Goal: Information Seeking & Learning: Learn about a topic

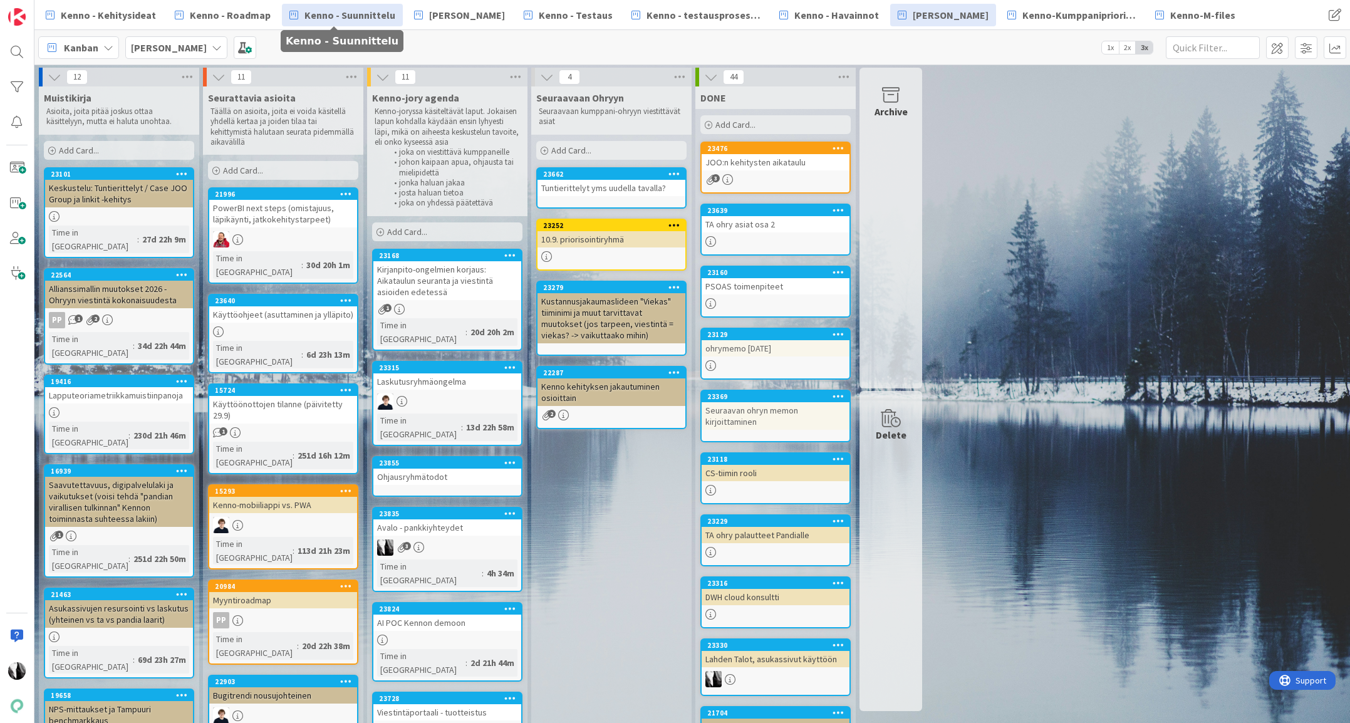
click at [365, 17] on span "Kenno - Suunnittelu" at bounding box center [349, 15] width 91 height 15
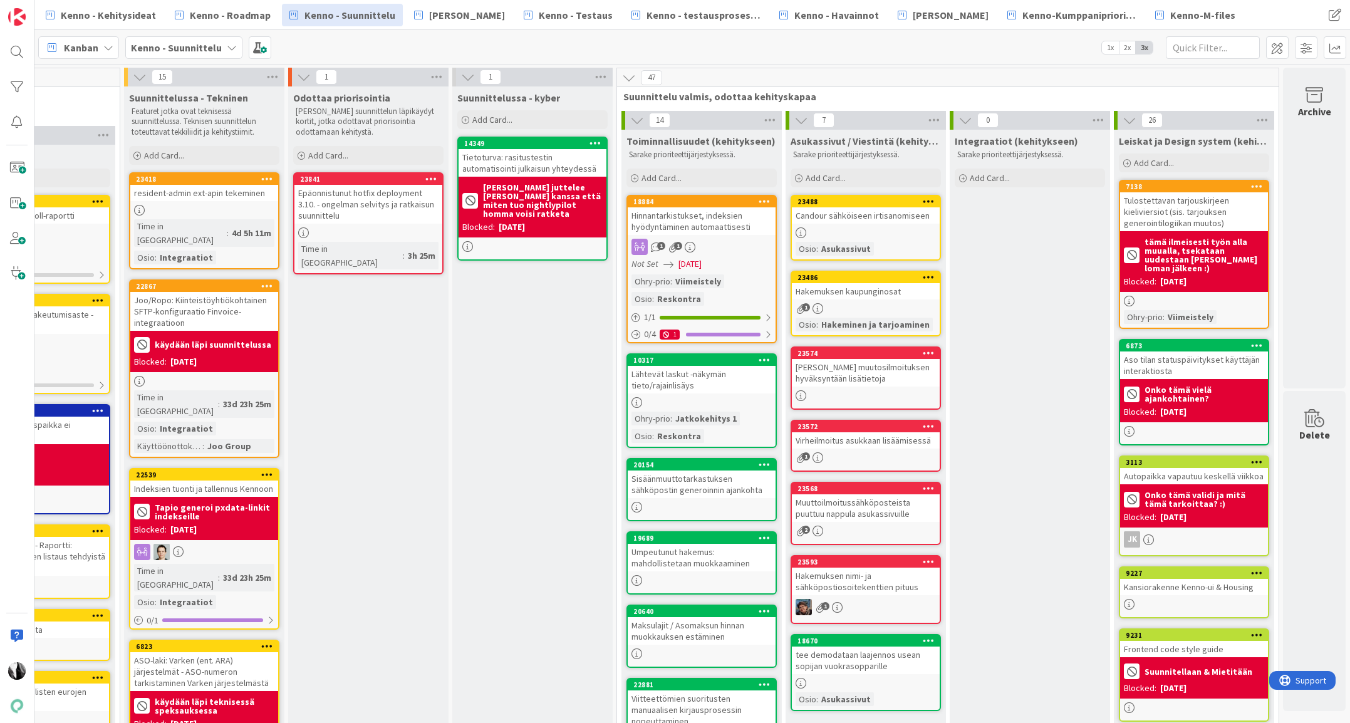
scroll to position [8, 1238]
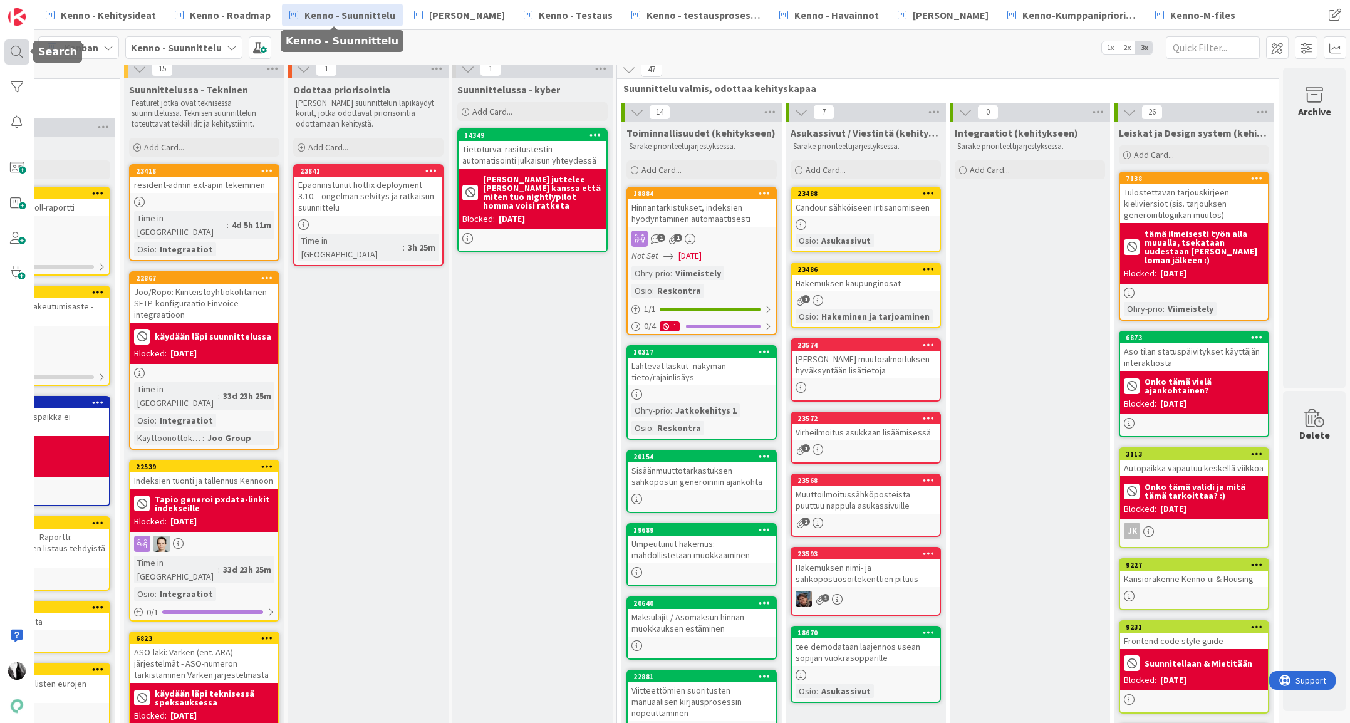
click at [19, 51] on div at bounding box center [16, 51] width 25 height 25
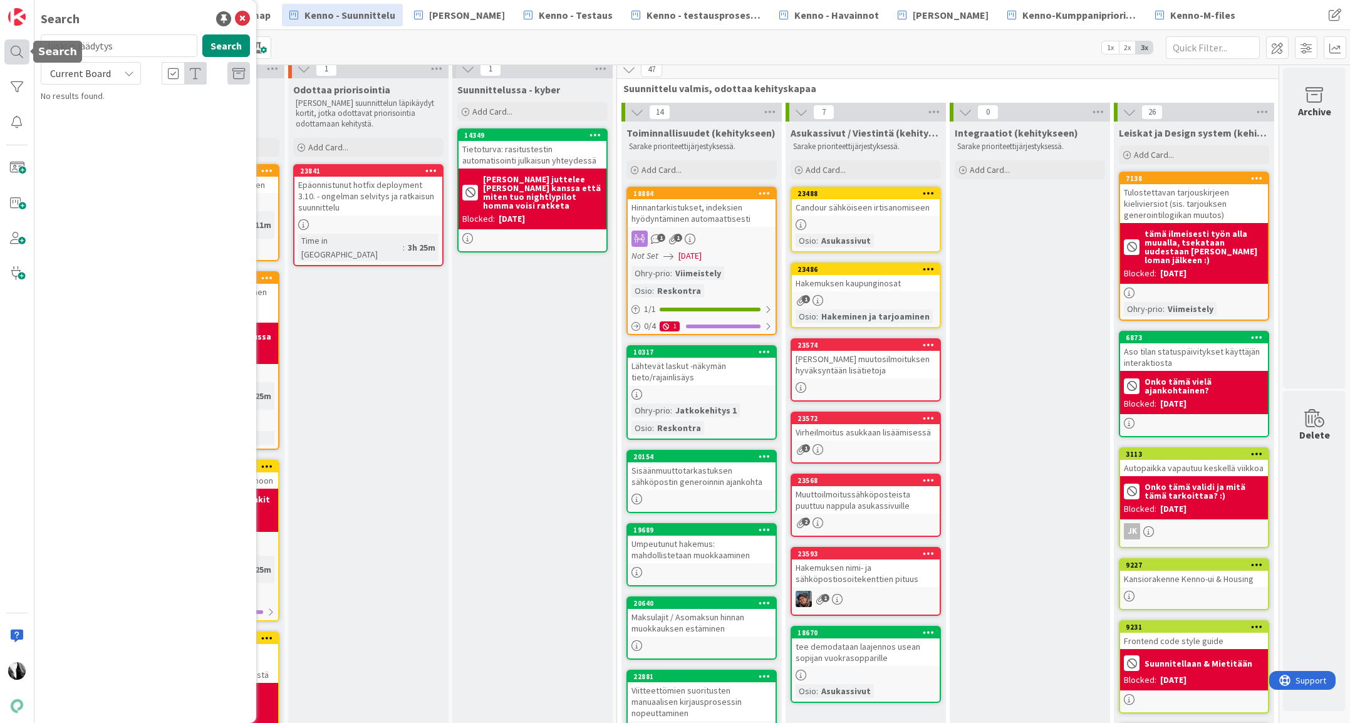
drag, startPoint x: 108, startPoint y: 48, endPoint x: 26, endPoint y: 50, distance: 82.1
click at [26, 50] on div "Search laskun jäädytys Search Current Board No results found." at bounding box center [17, 361] width 34 height 723
type input "kielisyys"
click at [94, 76] on span "Current Board" at bounding box center [80, 73] width 61 height 13
click at [88, 120] on span "All Boards" at bounding box center [113, 125] width 130 height 19
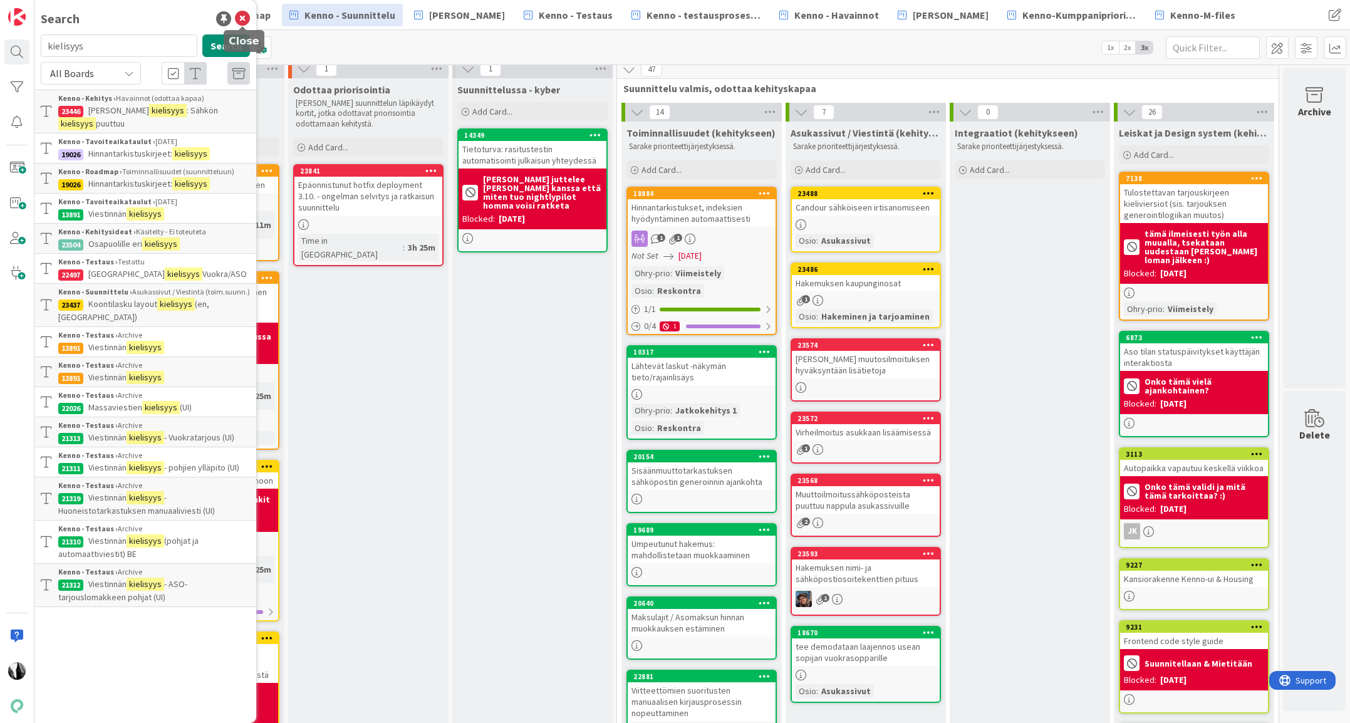
click at [241, 16] on icon at bounding box center [242, 18] width 15 height 15
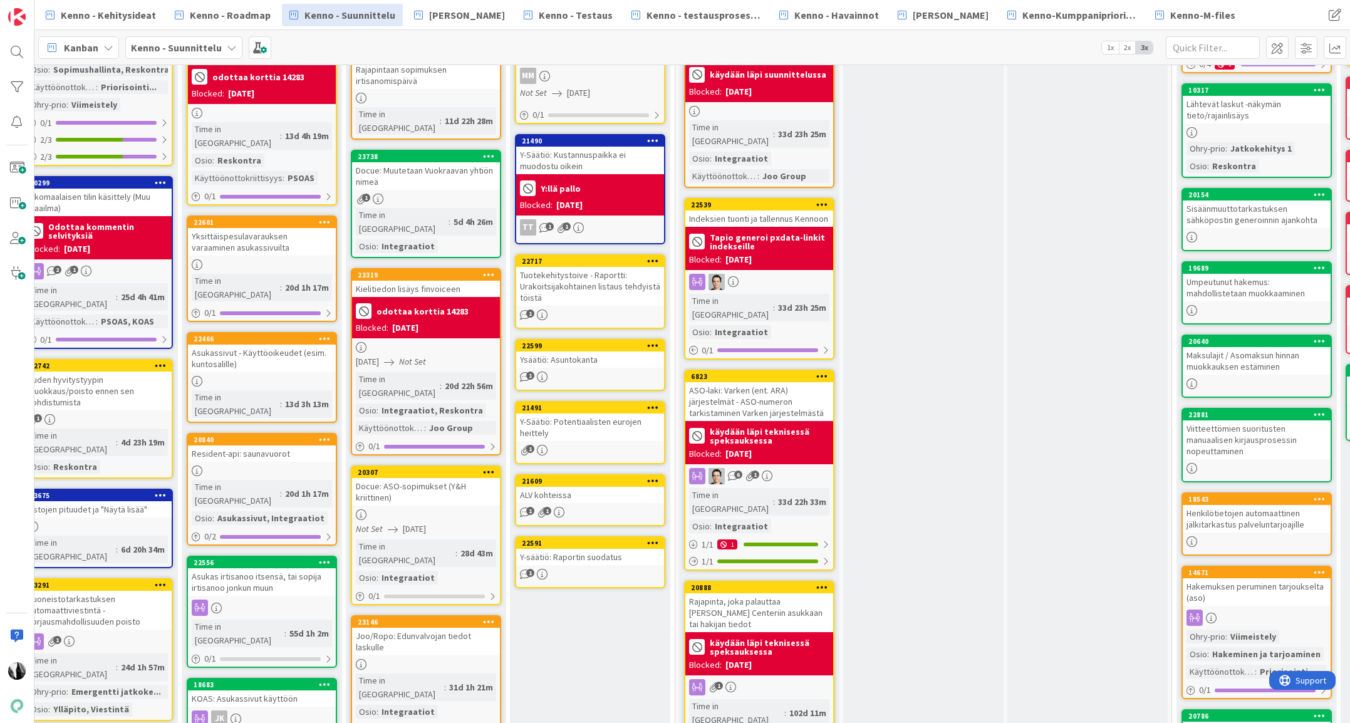
scroll to position [276, 683]
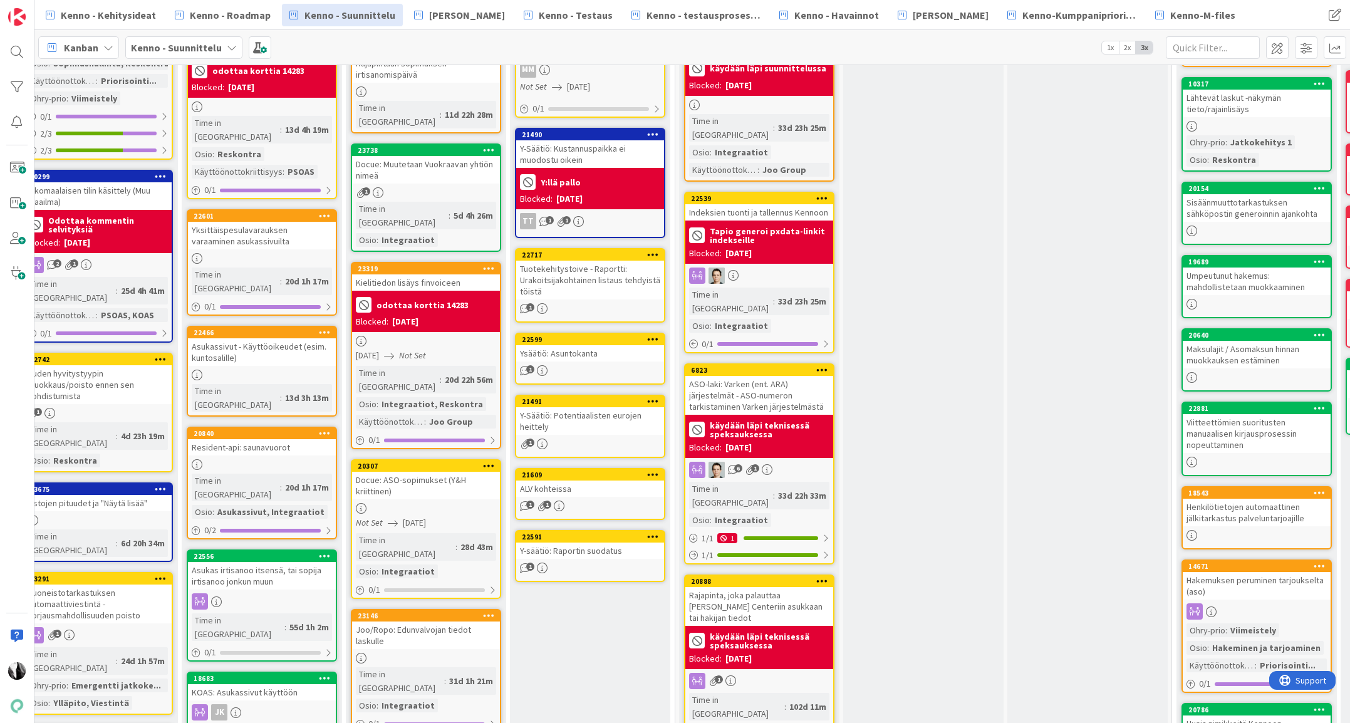
click at [416, 274] on div "Kielitiedon lisäys finvoiceen" at bounding box center [426, 282] width 148 height 16
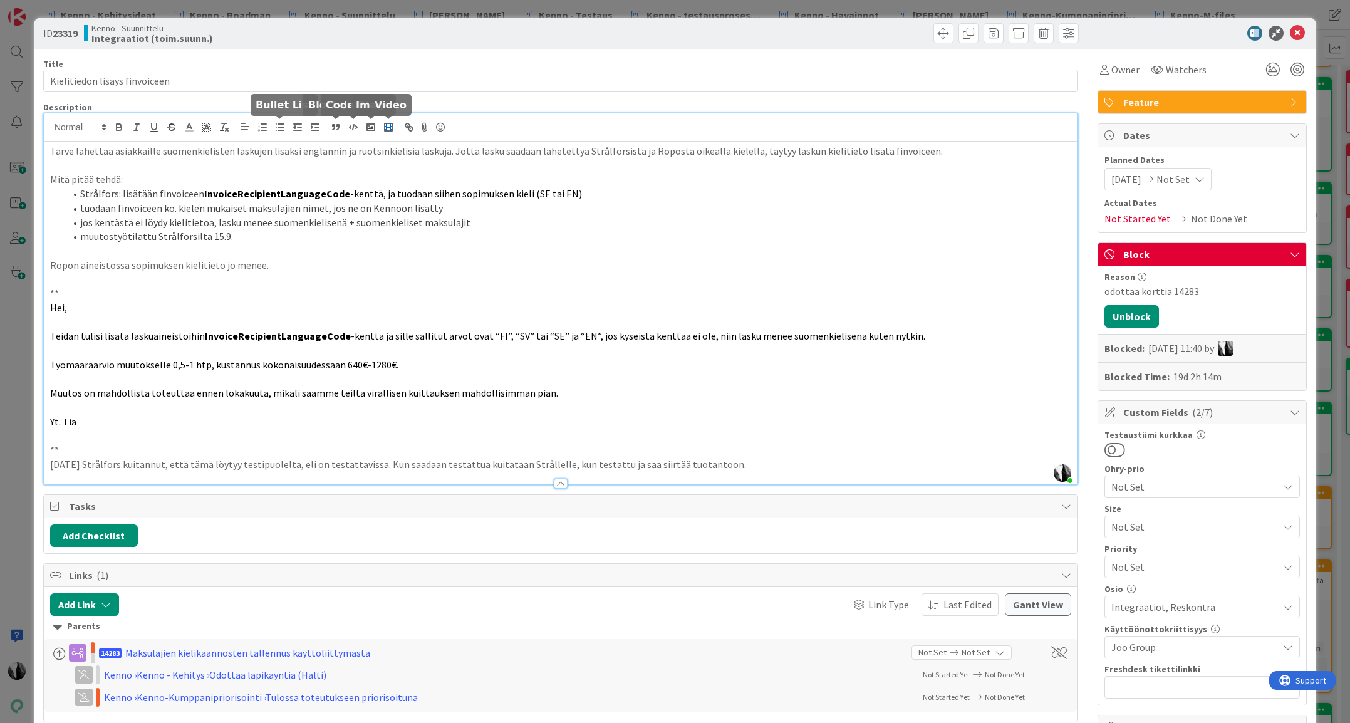
drag, startPoint x: 247, startPoint y: 128, endPoint x: 378, endPoint y: 126, distance: 131.5
click at [378, 126] on div "Katja Vuoti-Heikkinen just joined Tarve lähettää asiakkaille suomenkielisten la…" at bounding box center [560, 298] width 1033 height 371
click at [192, 189] on li "Strålfors: lisätään finvoiceen InvoiceRecipientLanguageCode -kenttä, ja tuodaan…" at bounding box center [568, 194] width 1006 height 14
click at [336, 284] on p at bounding box center [560, 279] width 1021 height 14
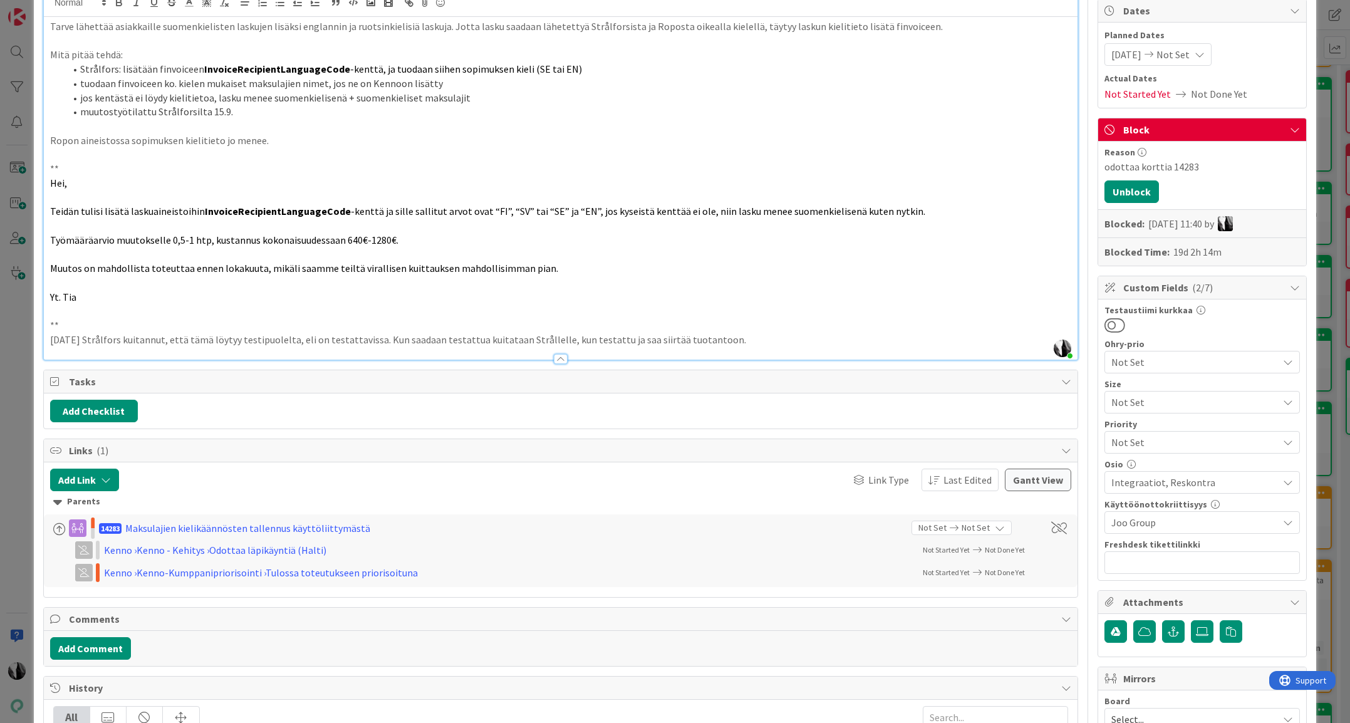
scroll to position [128, 0]
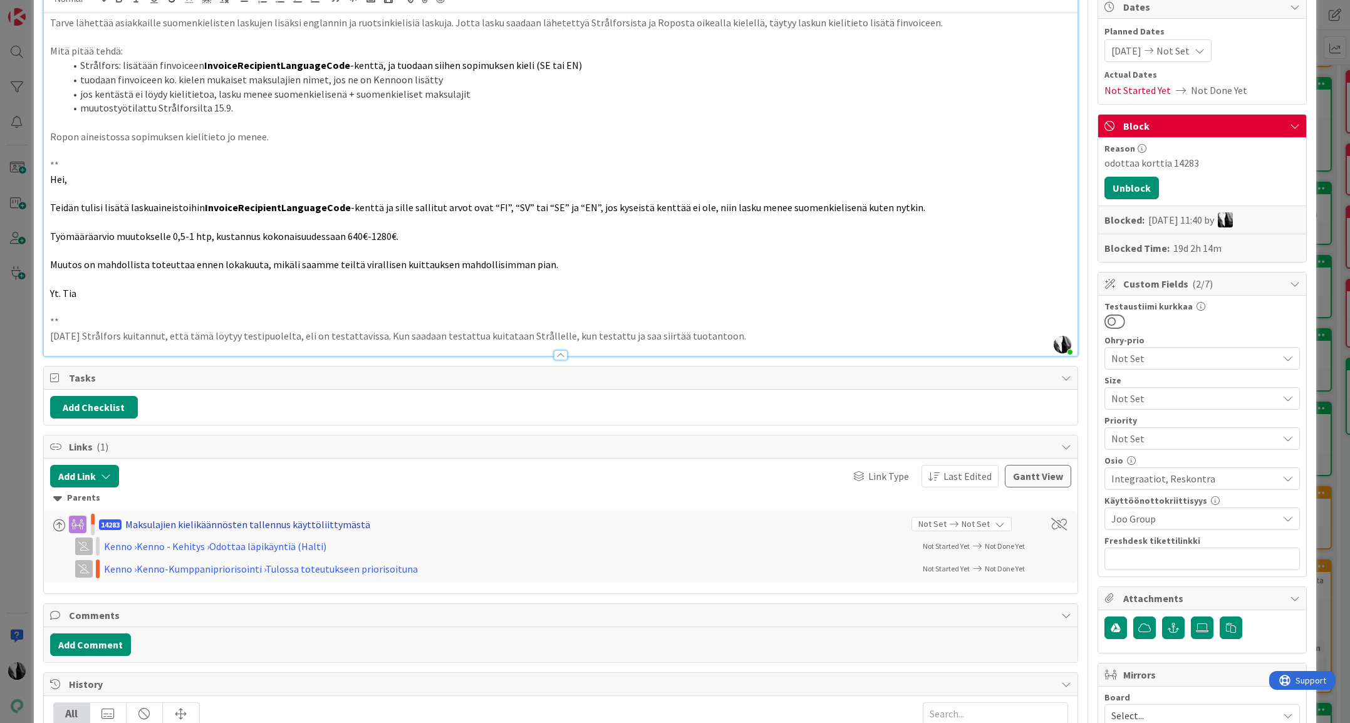
click at [296, 521] on div "Maksulajien kielikäännösten tallennus käyttöliittymästä" at bounding box center [247, 524] width 245 height 15
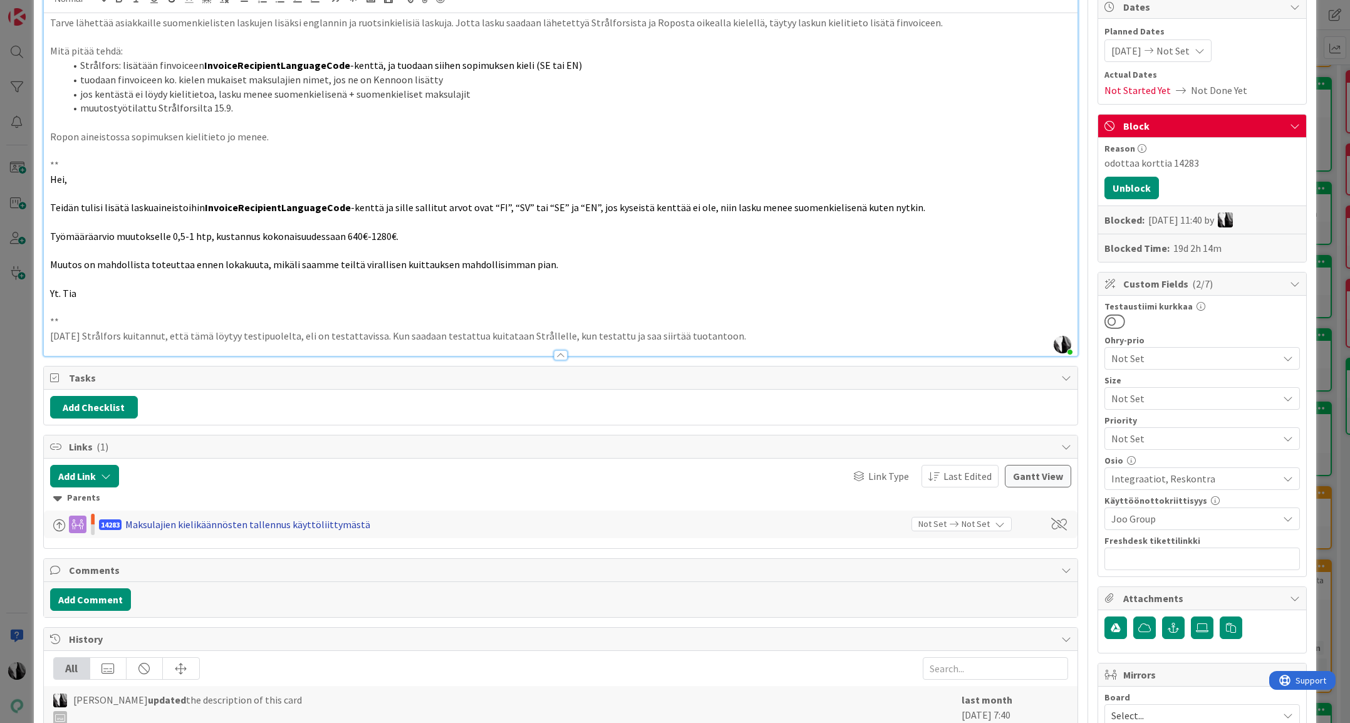
click at [282, 523] on div "Maksulajien kielikäännösten tallennus käyttöliittymästä" at bounding box center [247, 524] width 245 height 15
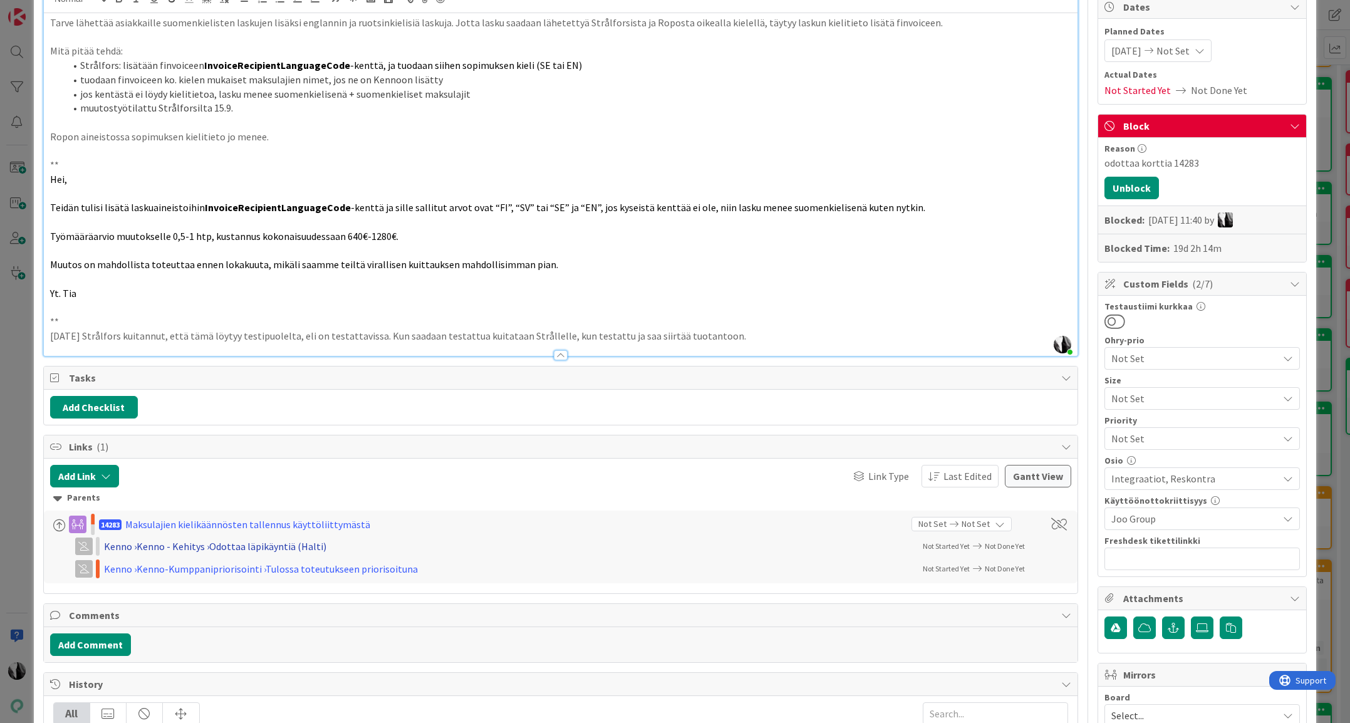
click at [245, 546] on div "Kenno › Kenno - Kehitys › Odottaa läpikäyntiä (Halti)" at bounding box center [267, 546] width 326 height 15
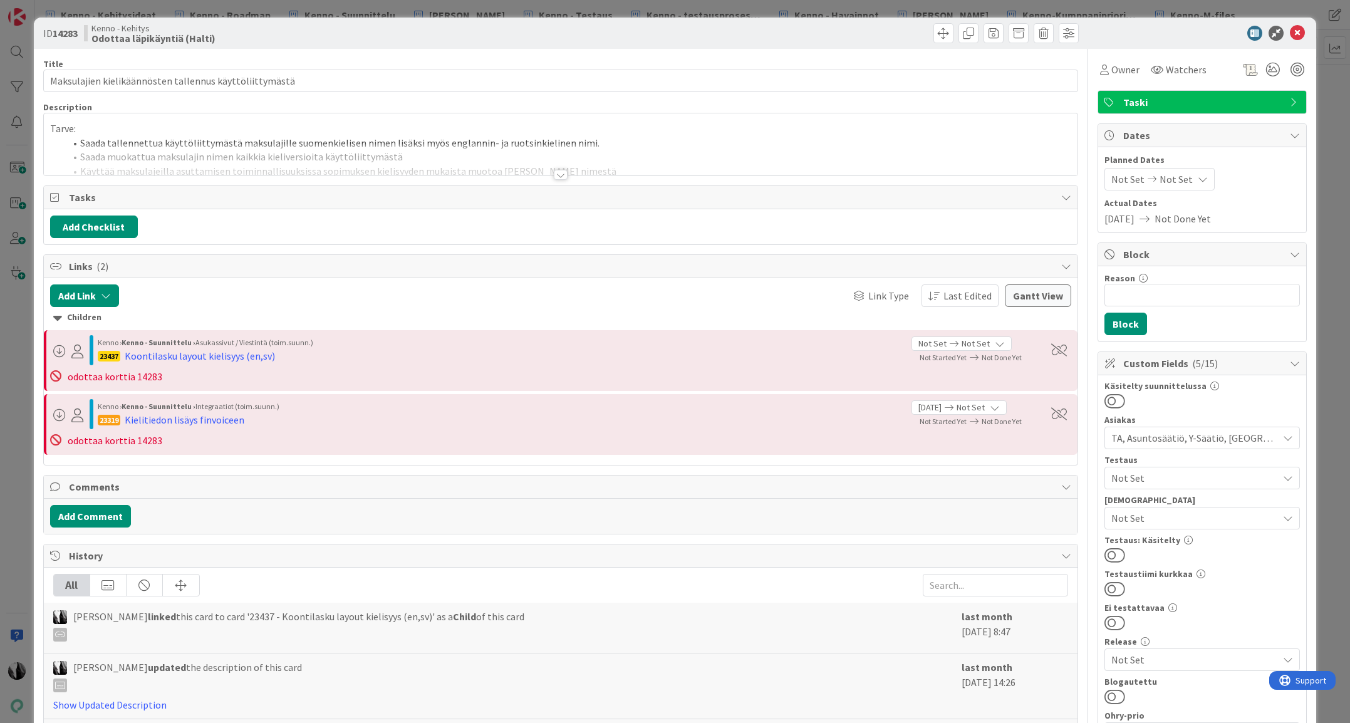
scroll to position [8, 0]
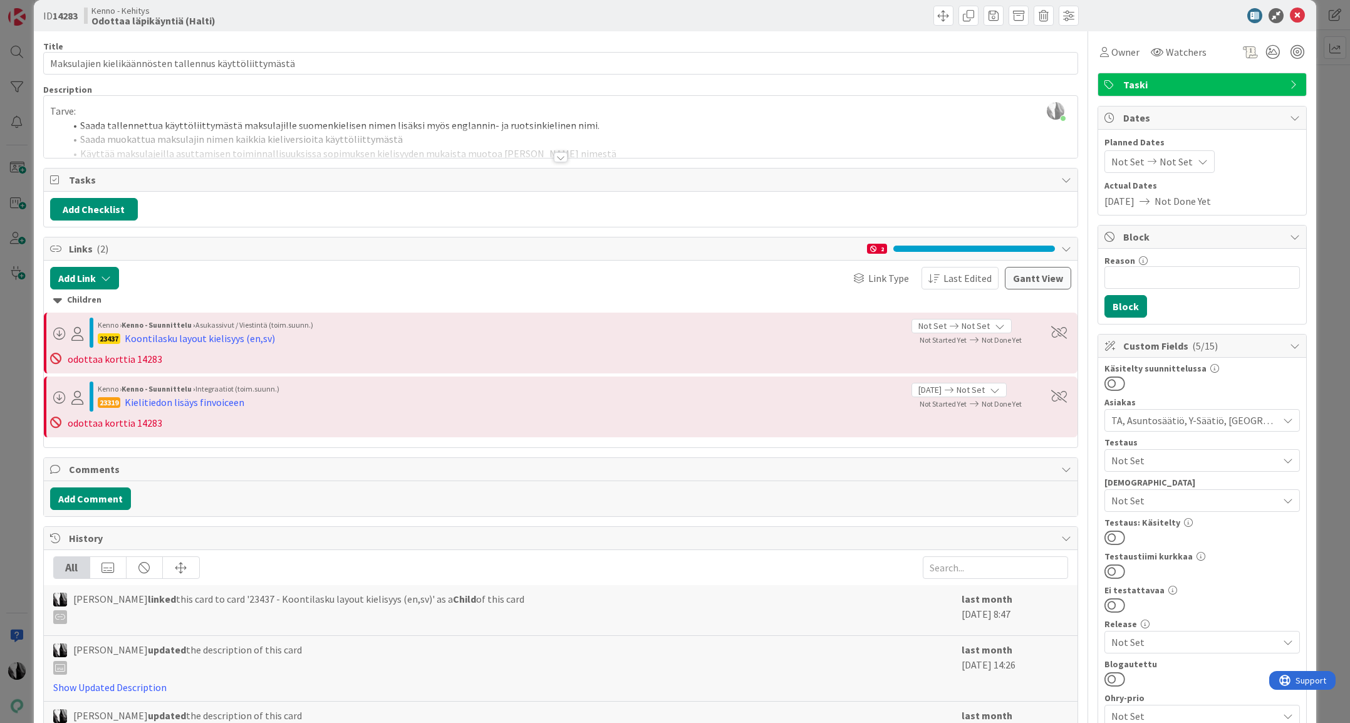
click at [1159, 20] on div at bounding box center [1196, 15] width 222 height 15
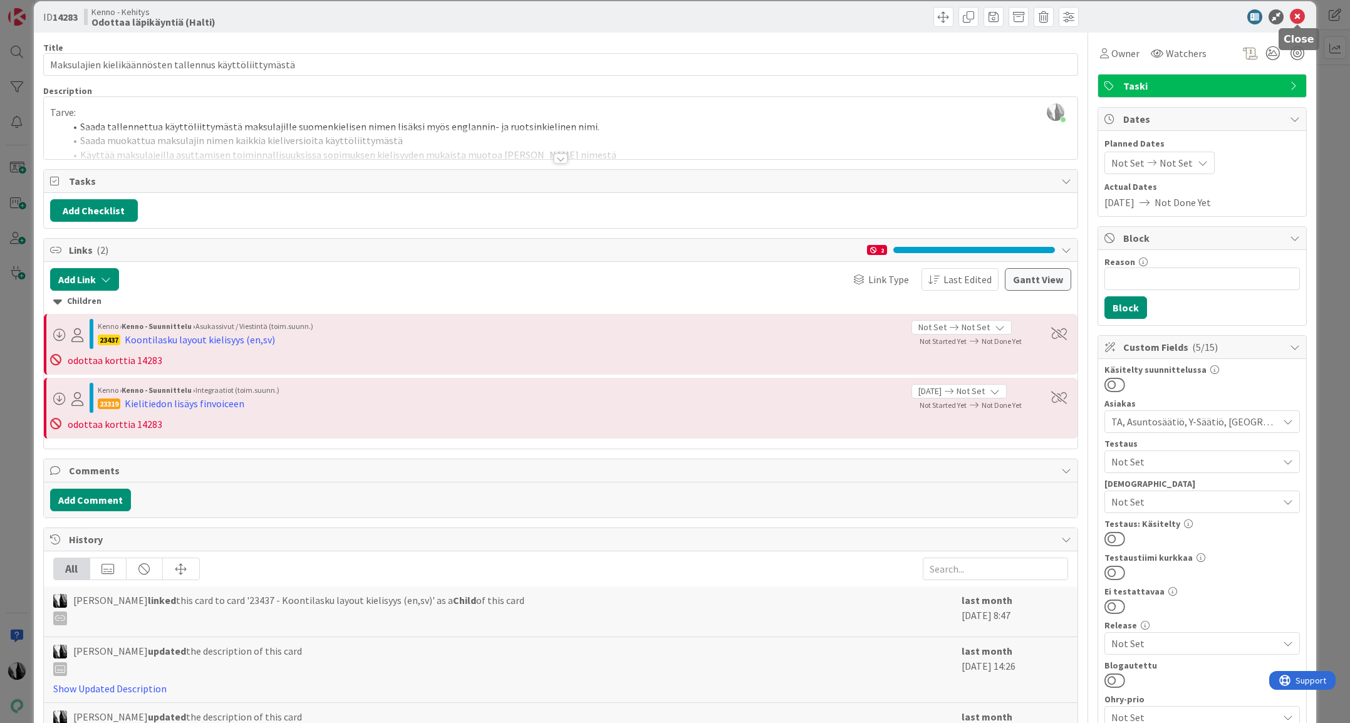
scroll to position [19, 0]
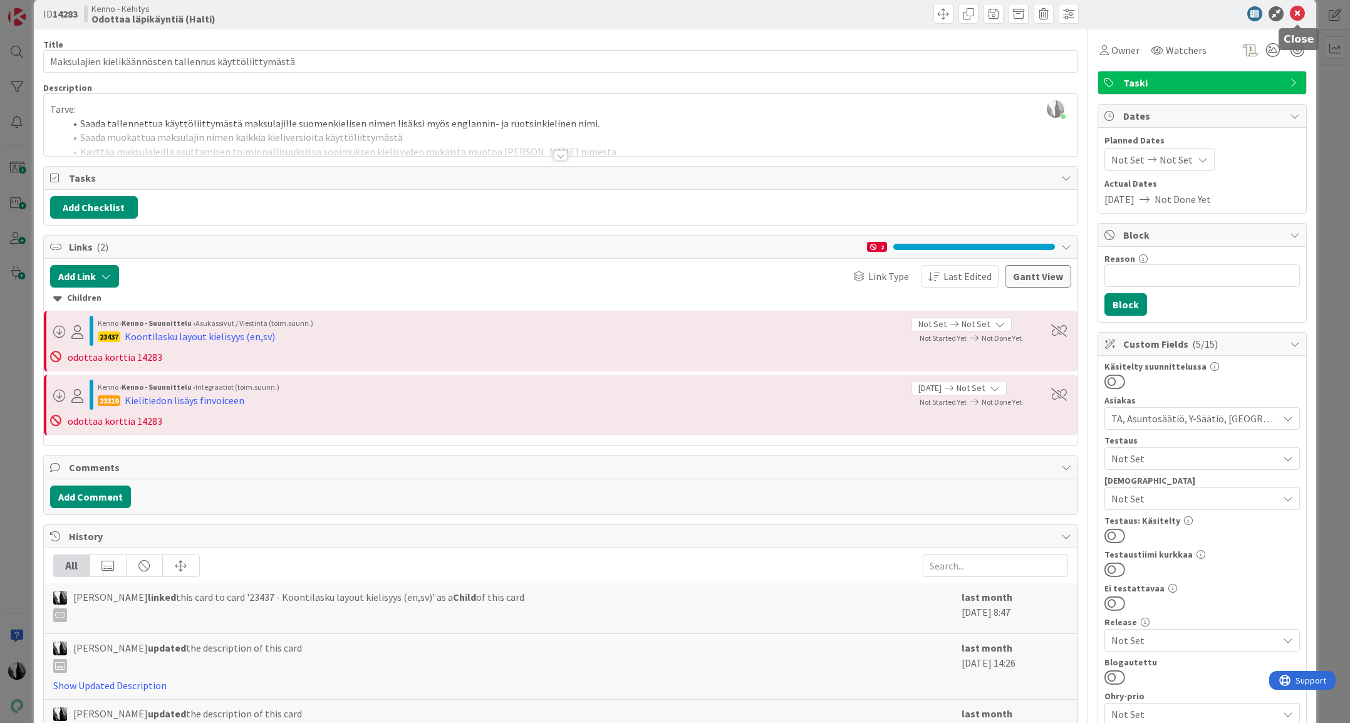
drag, startPoint x: 1298, startPoint y: 14, endPoint x: 1250, endPoint y: 31, distance: 50.3
click at [1298, 14] on icon at bounding box center [1297, 13] width 15 height 15
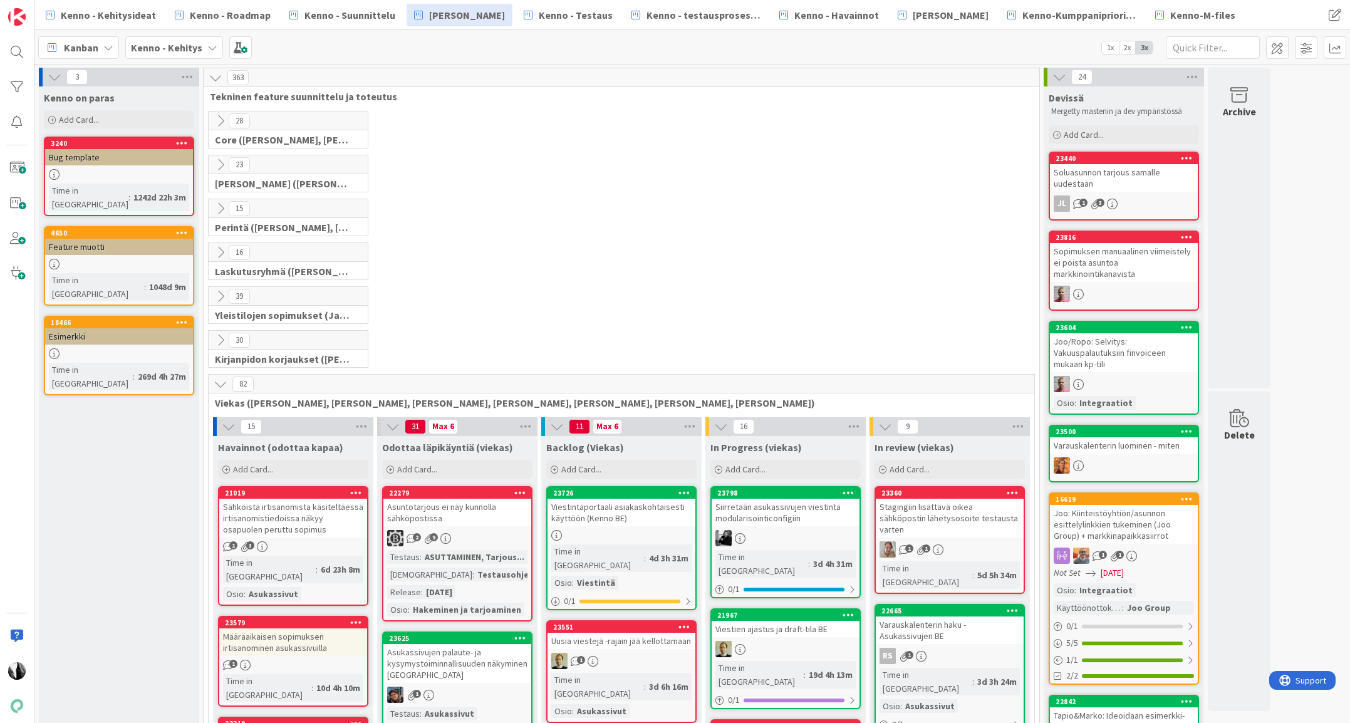
click at [221, 160] on icon at bounding box center [221, 165] width 14 height 14
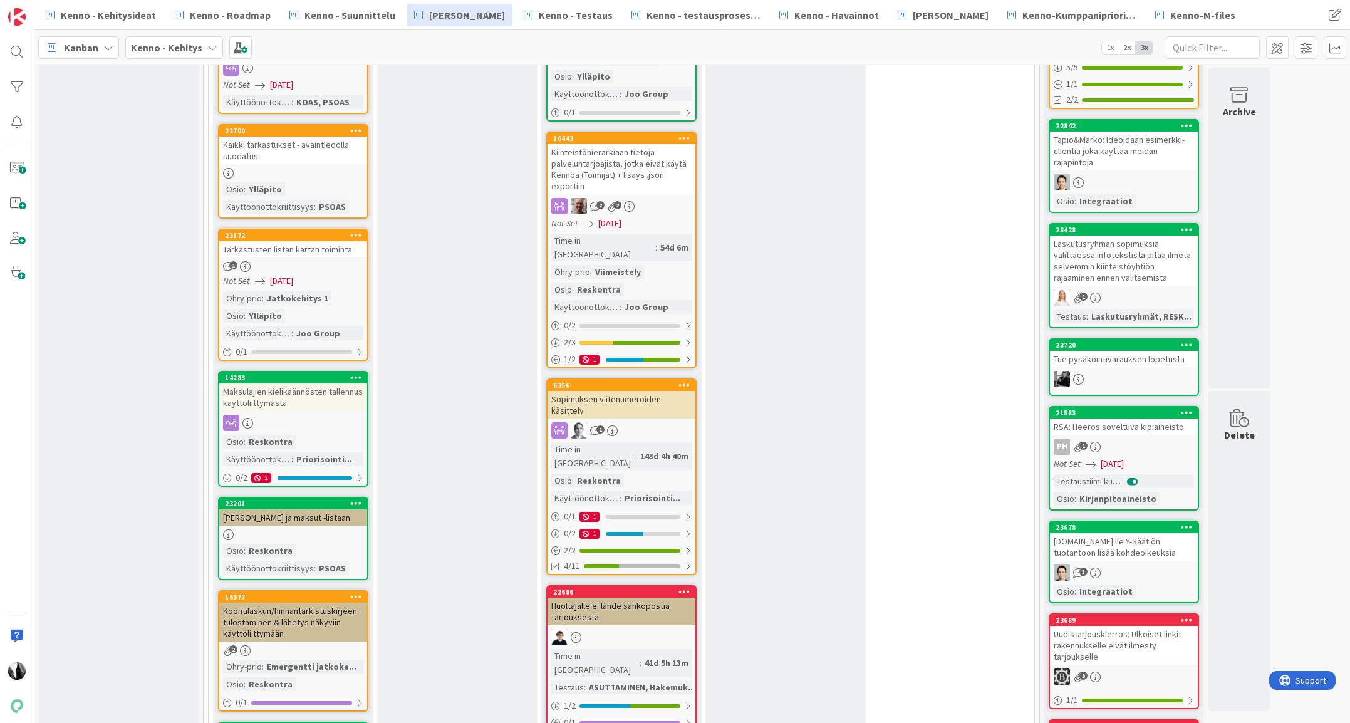
scroll to position [579, 0]
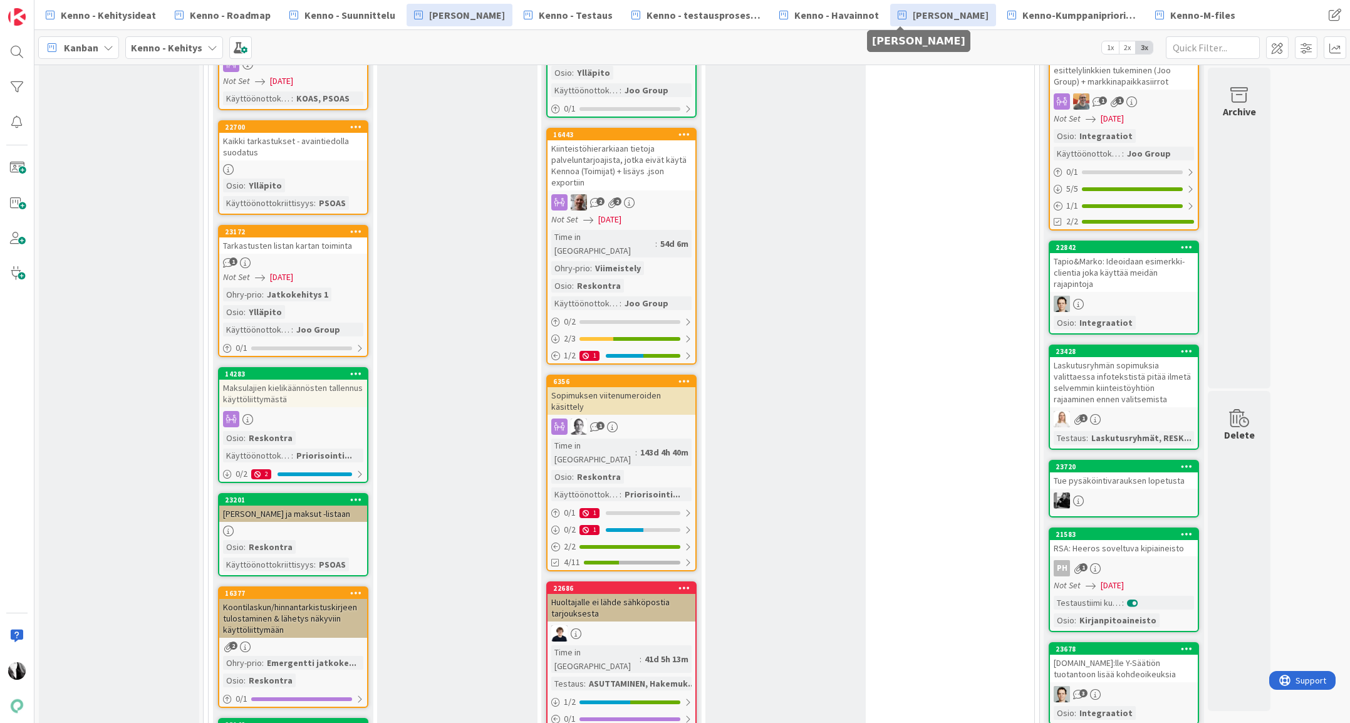
click at [916, 19] on span "[PERSON_NAME]" at bounding box center [951, 15] width 76 height 15
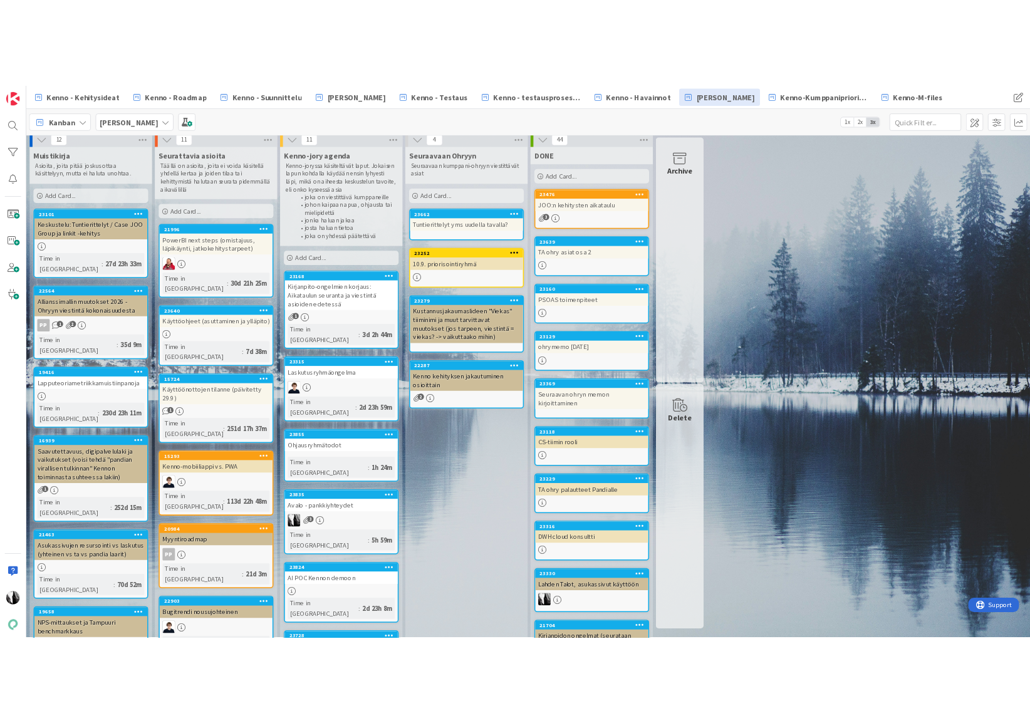
scroll to position [6, 0]
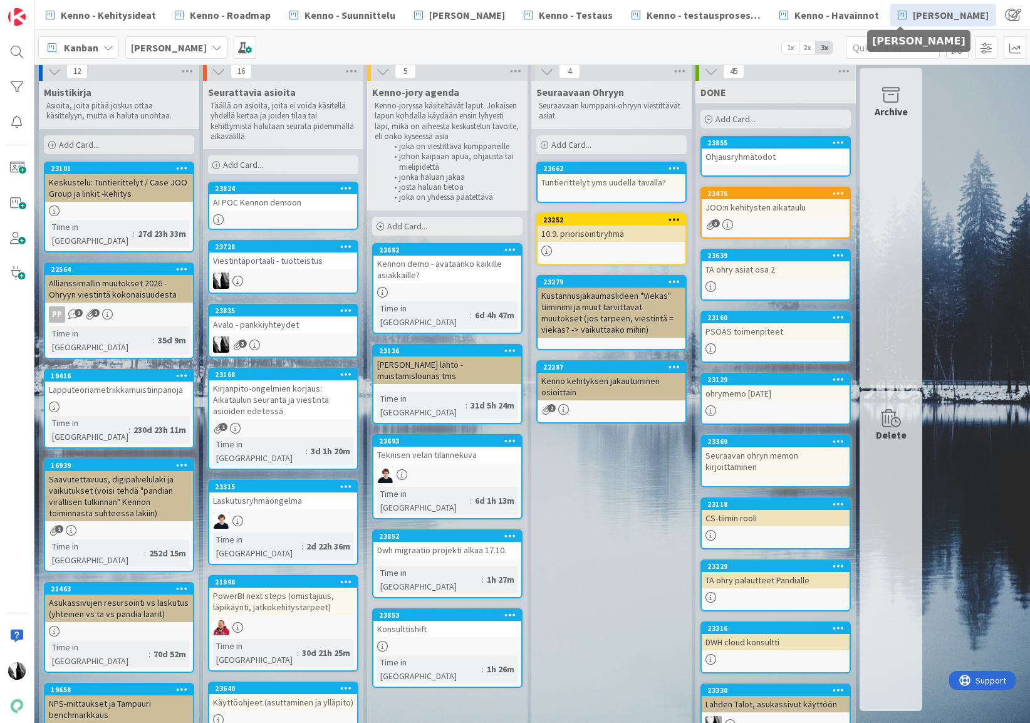
click at [611, 233] on div "10.9. priorisointiryhmä" at bounding box center [611, 233] width 148 height 16
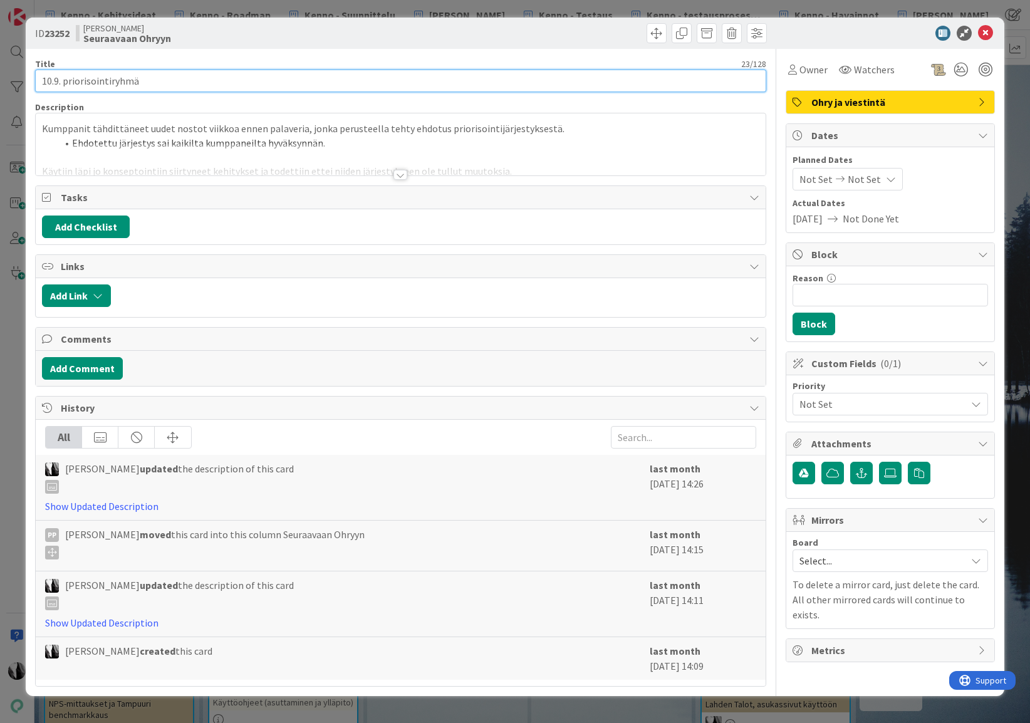
drag, startPoint x: 63, startPoint y: 82, endPoint x: 117, endPoint y: 81, distance: 54.5
click at [63, 82] on input "10.9. priorisointiryhmä" at bounding box center [400, 81] width 731 height 23
type input "10.9. ja 1.10. priorisointiryhmä"
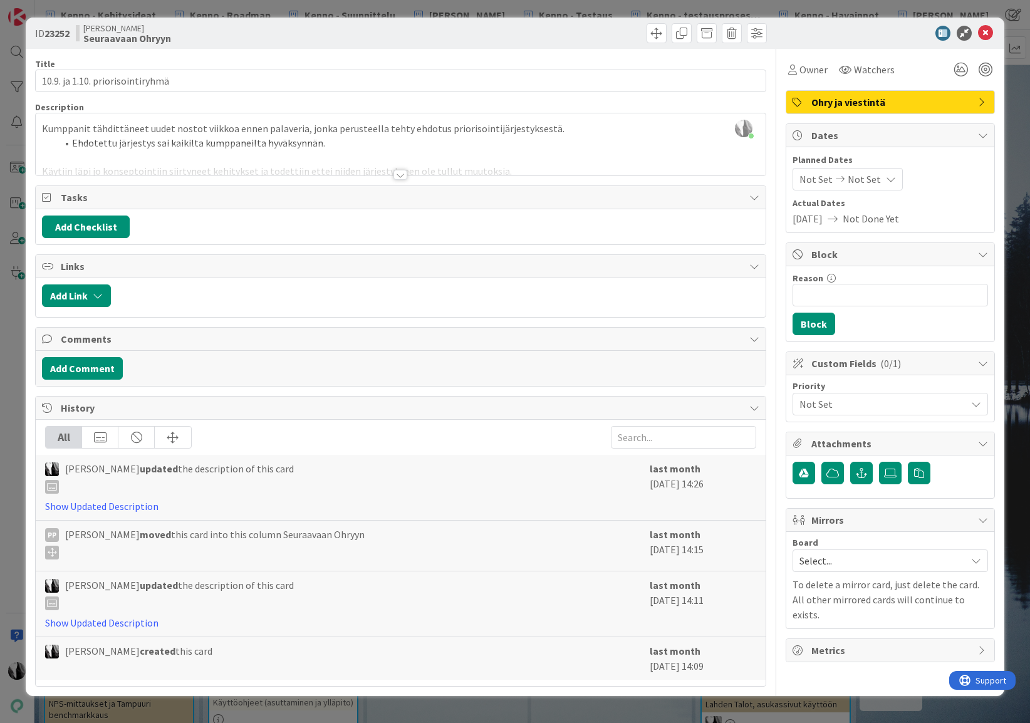
click at [404, 175] on div at bounding box center [400, 175] width 14 height 10
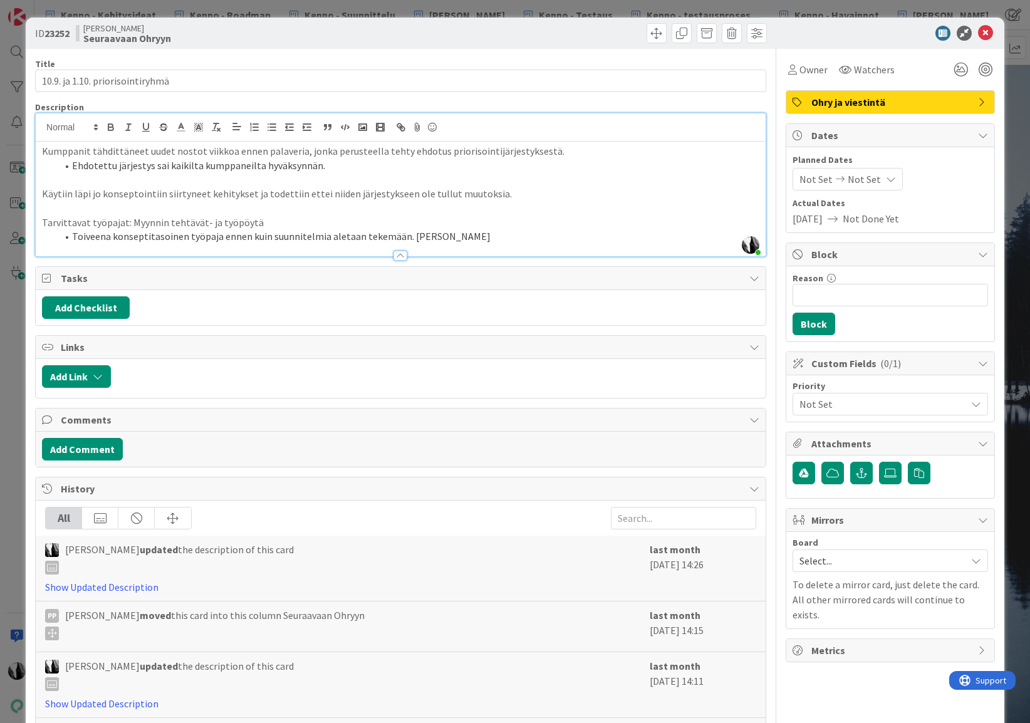
click at [490, 237] on li "Toiveena konseptitasoinen työpaja ennen kuin suunnitelmia aletaan tekemään. Pal…" at bounding box center [408, 236] width 702 height 14
click at [39, 150] on div "Kumppanit tähdittäneet uudet nostot viikkoa ennen palaveria, jonka perusteella …" at bounding box center [401, 199] width 730 height 115
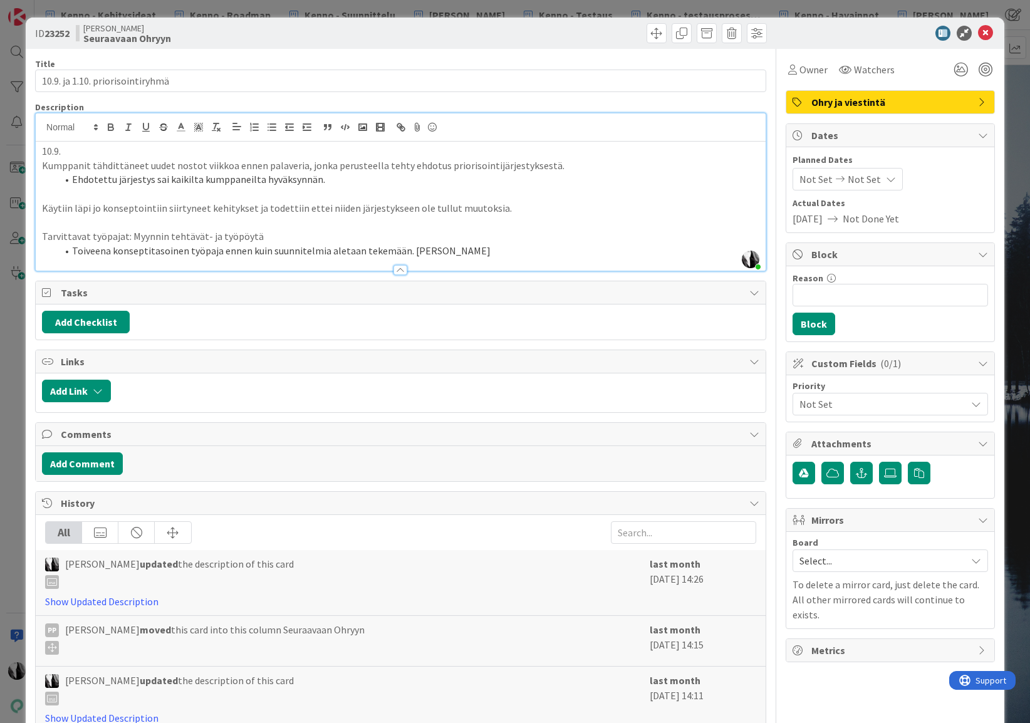
click at [509, 246] on li "Toiveena konseptitasoinen työpaja ennen kuin suunnitelmia aletaan tekemään. Pal…" at bounding box center [408, 251] width 702 height 14
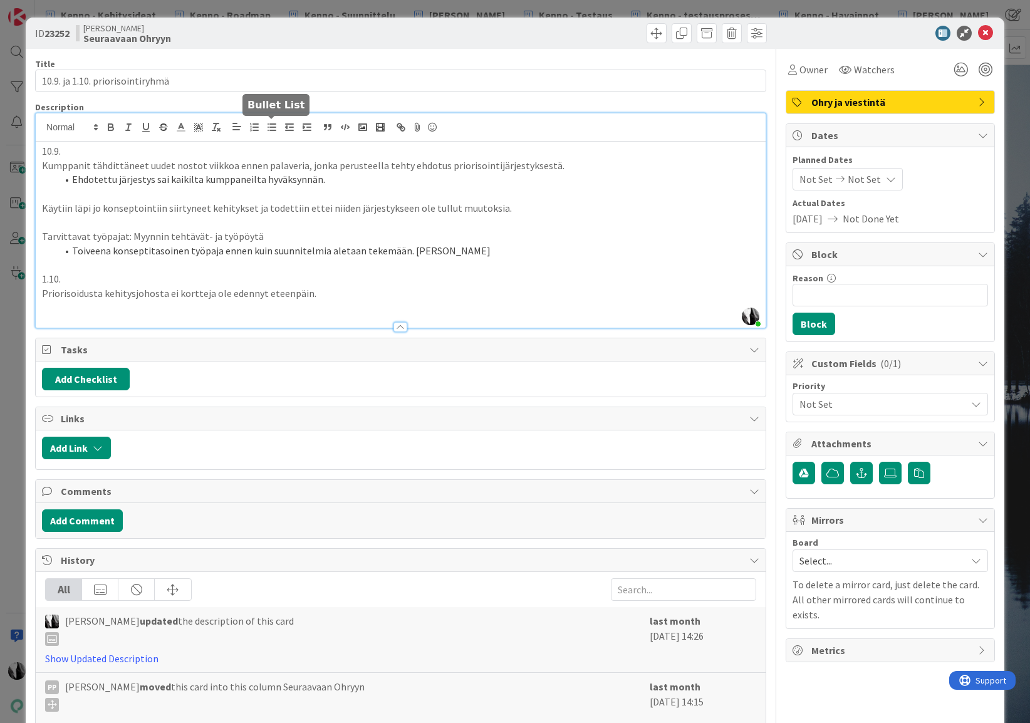
click at [274, 128] on icon "button" at bounding box center [271, 127] width 11 height 11
click at [514, 37] on div at bounding box center [585, 33] width 363 height 20
click at [985, 33] on icon at bounding box center [985, 33] width 15 height 15
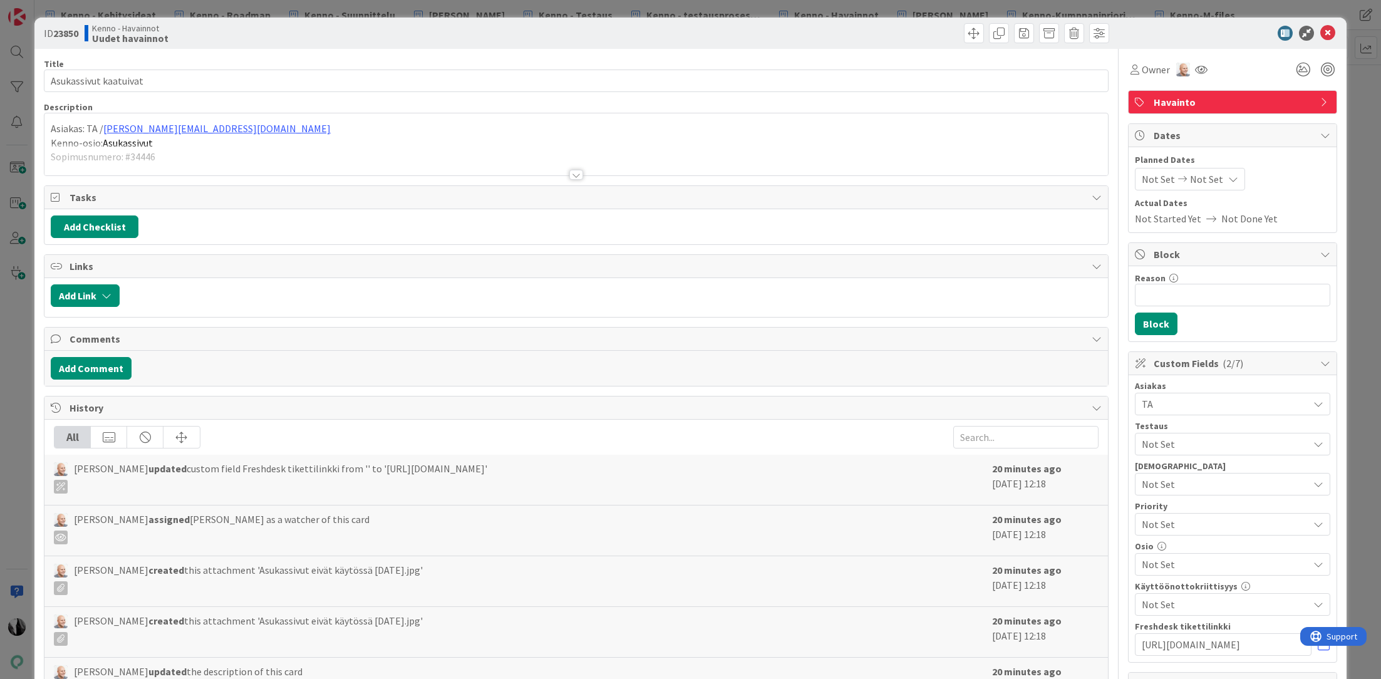
click at [577, 177] on div at bounding box center [576, 175] width 14 height 10
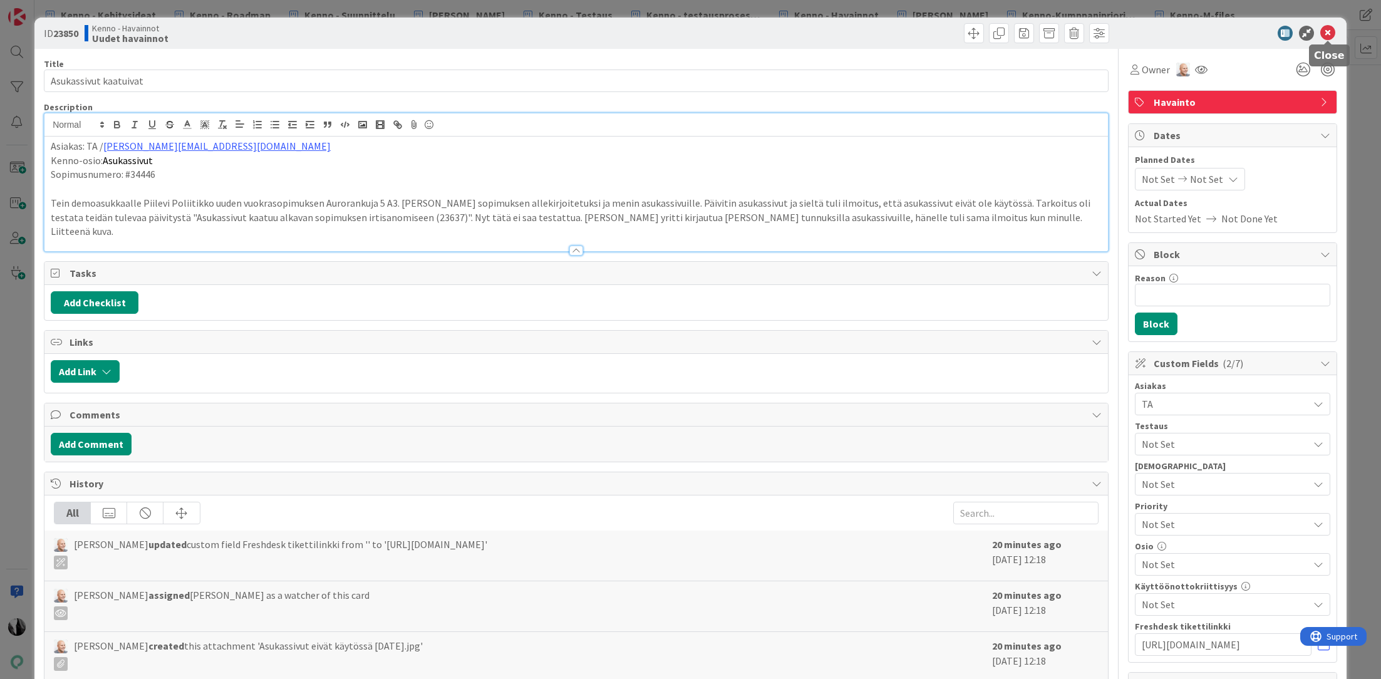
click at [1327, 33] on icon at bounding box center [1327, 33] width 15 height 15
